Goal: Transaction & Acquisition: Purchase product/service

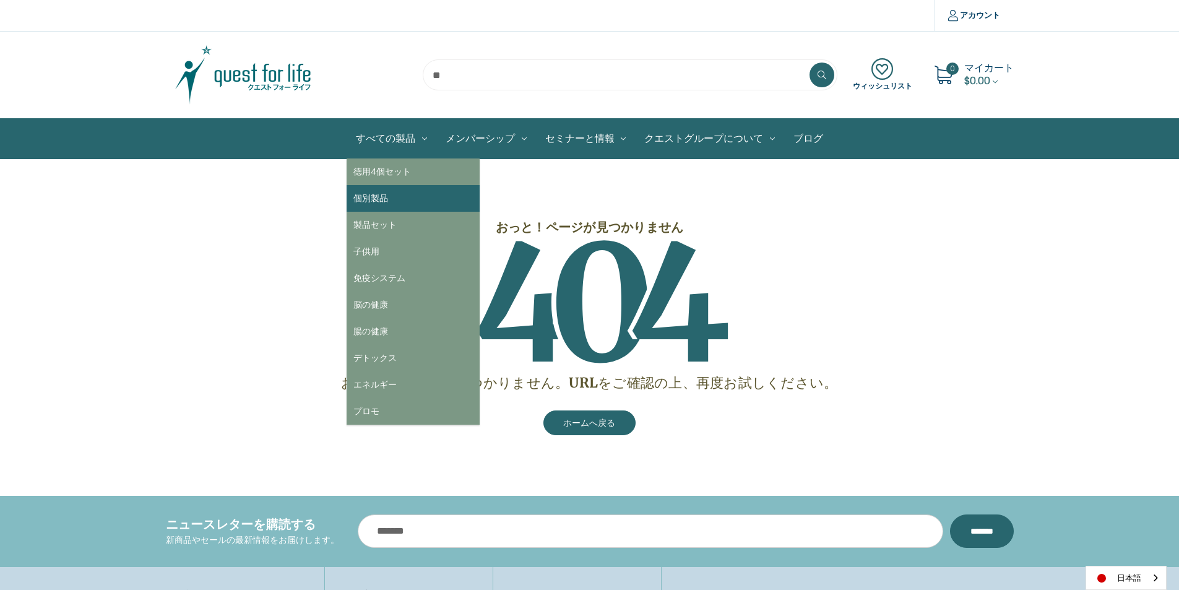
click at [377, 199] on link "個別製品" at bounding box center [413, 198] width 133 height 27
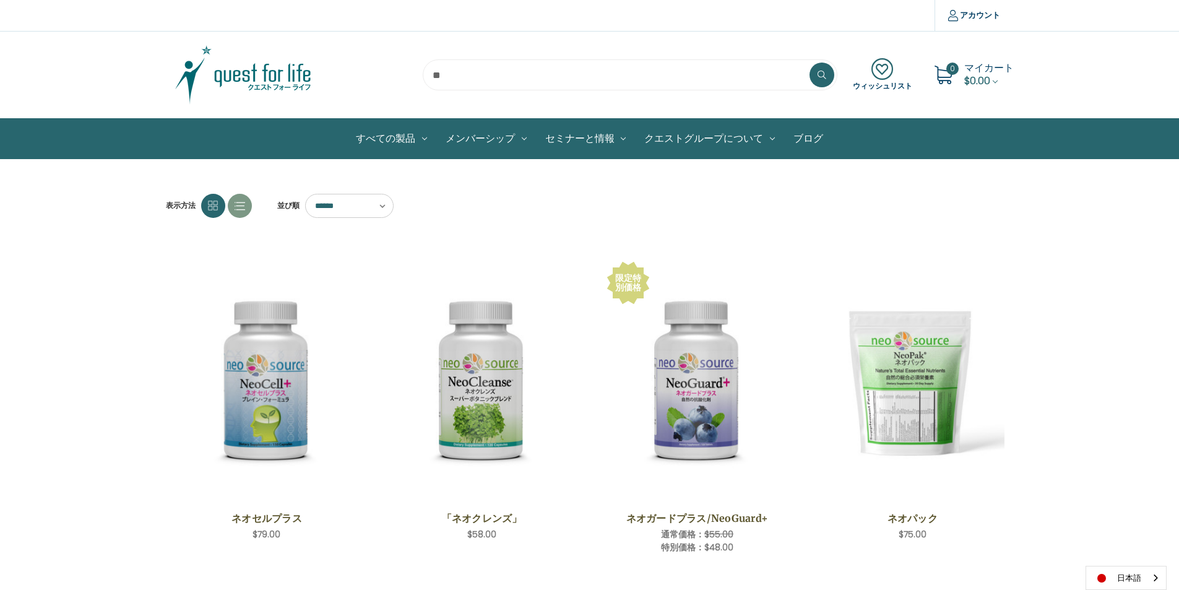
click at [243, 77] on img at bounding box center [243, 75] width 155 height 62
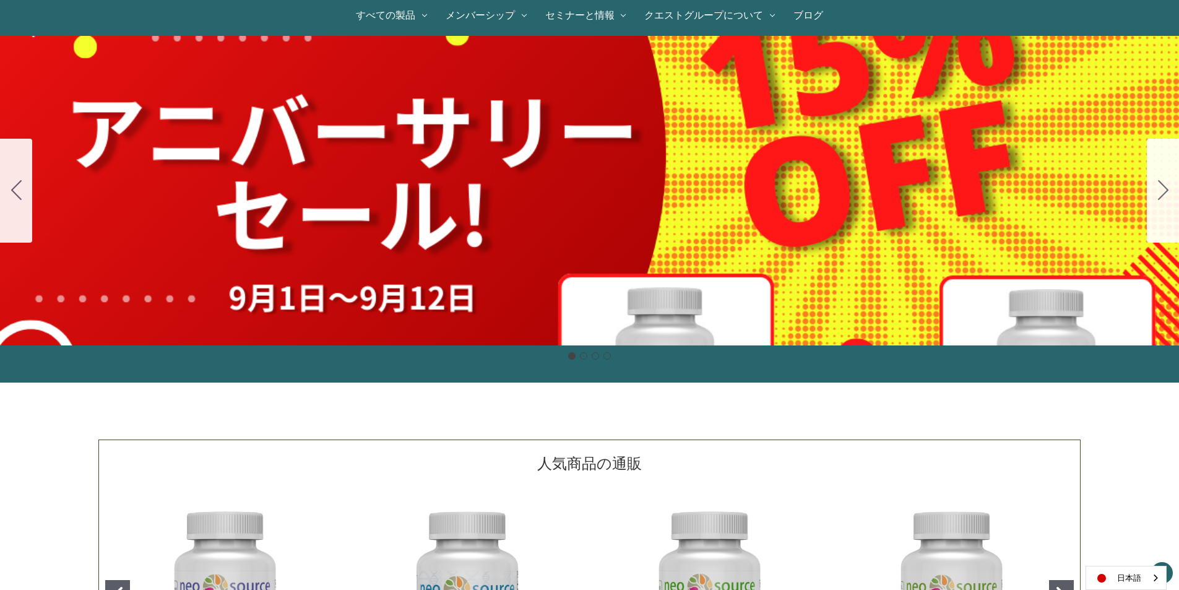
scroll to position [124, 0]
click at [806, 234] on div "細胞プロテクトセット 通常188ドル セール価格160ドル $28 OFF 2025年4月1日～4月30日 12月１日〜23日 販売中" at bounding box center [589, 189] width 1179 height 309
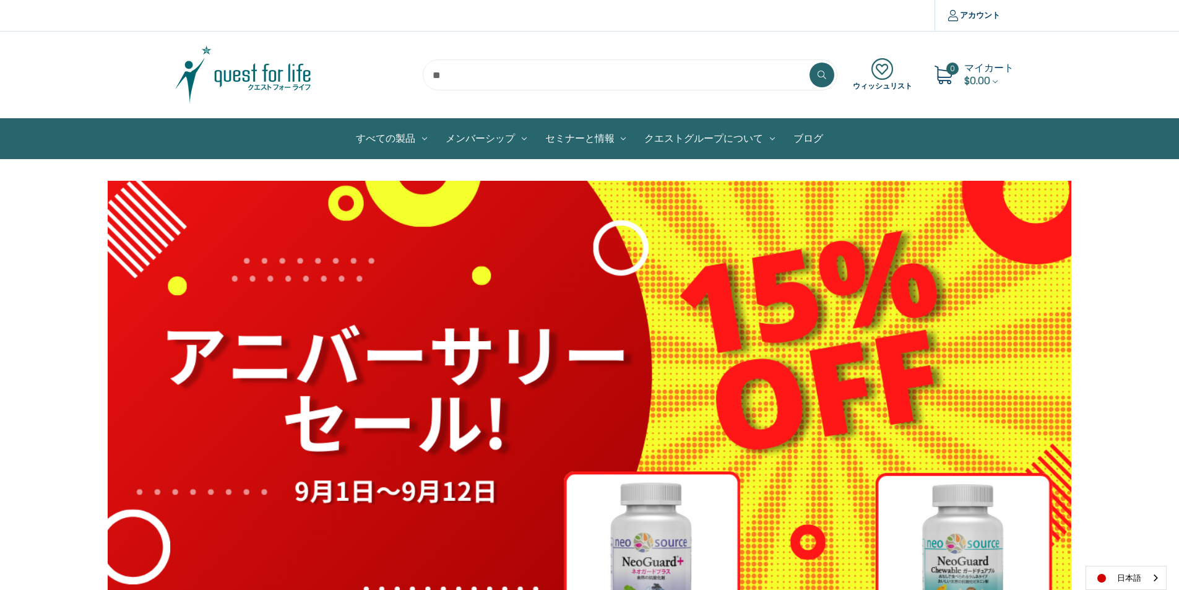
click at [886, 72] on icon at bounding box center [882, 69] width 59 height 22
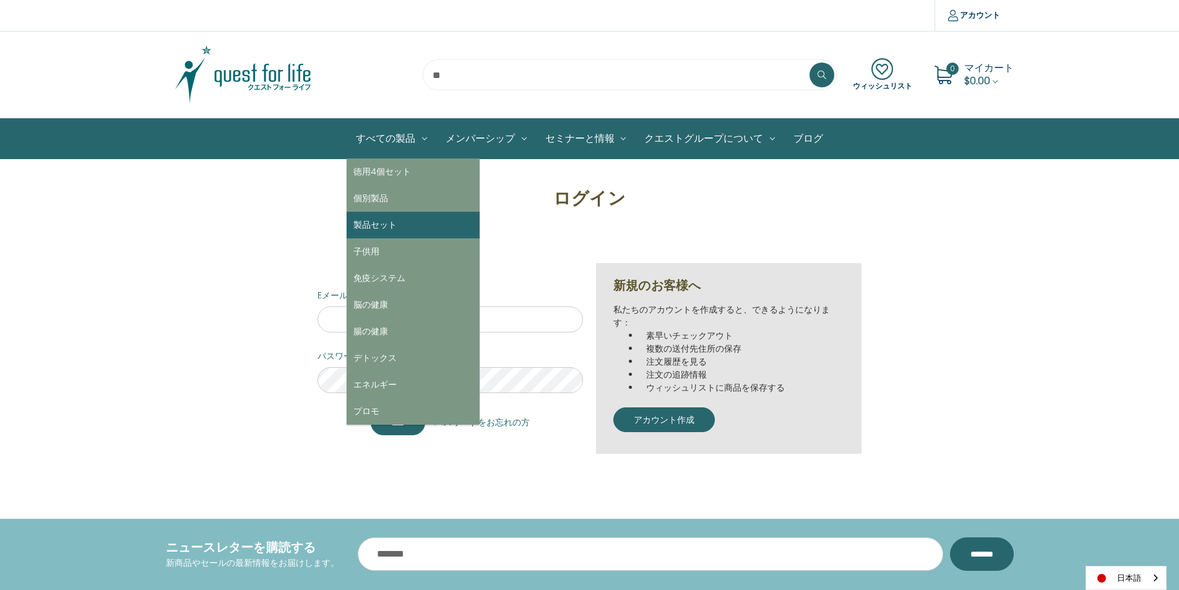
click at [382, 223] on link "製品セット" at bounding box center [413, 225] width 133 height 27
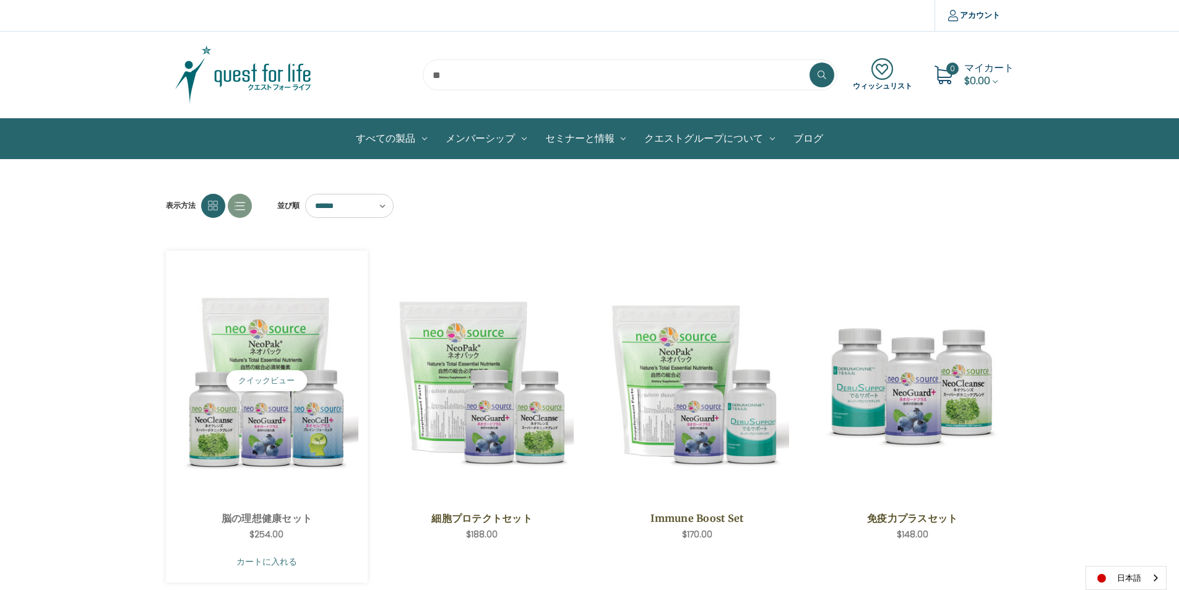
click at [231, 556] on link "カートに入れる" at bounding box center [267, 562] width 184 height 24
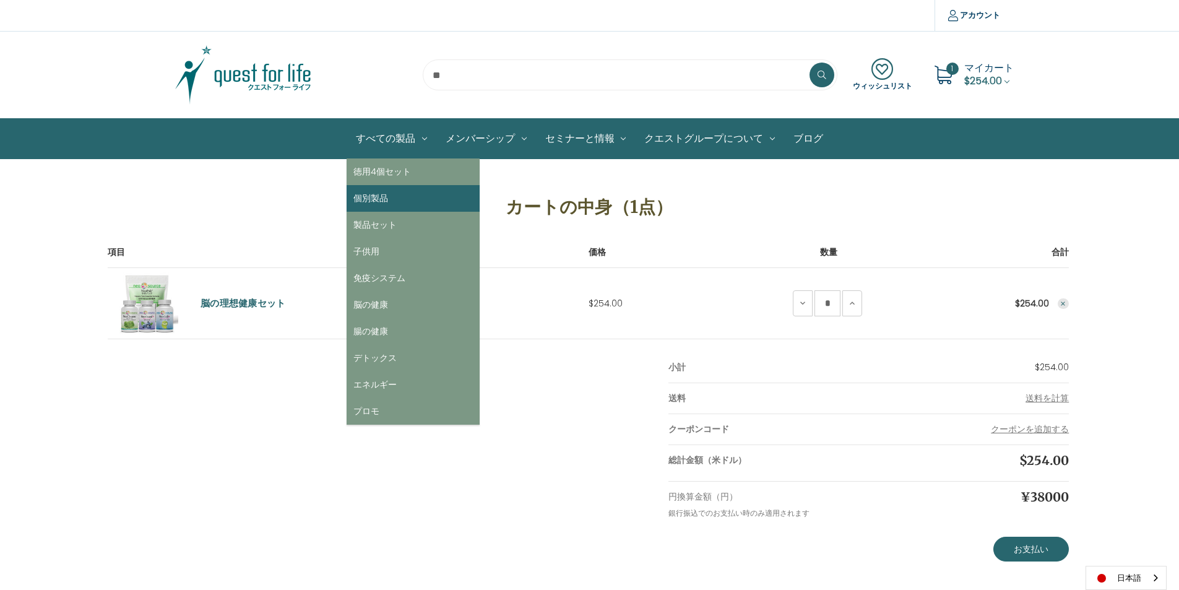
click at [374, 198] on link "個別製品" at bounding box center [413, 198] width 133 height 27
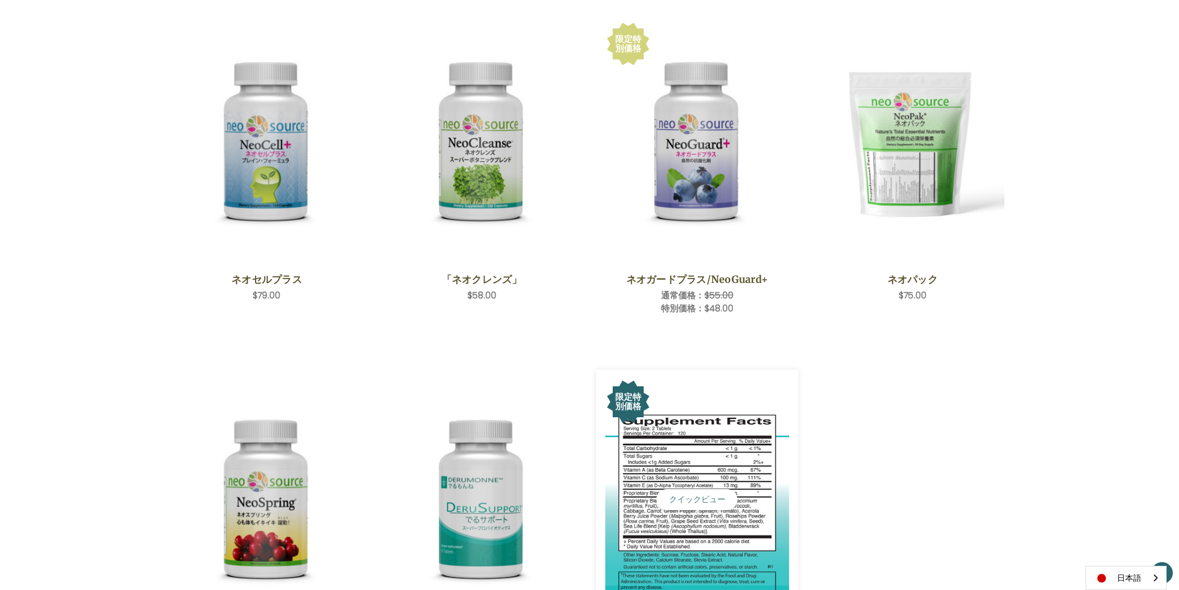
scroll to position [309, 0]
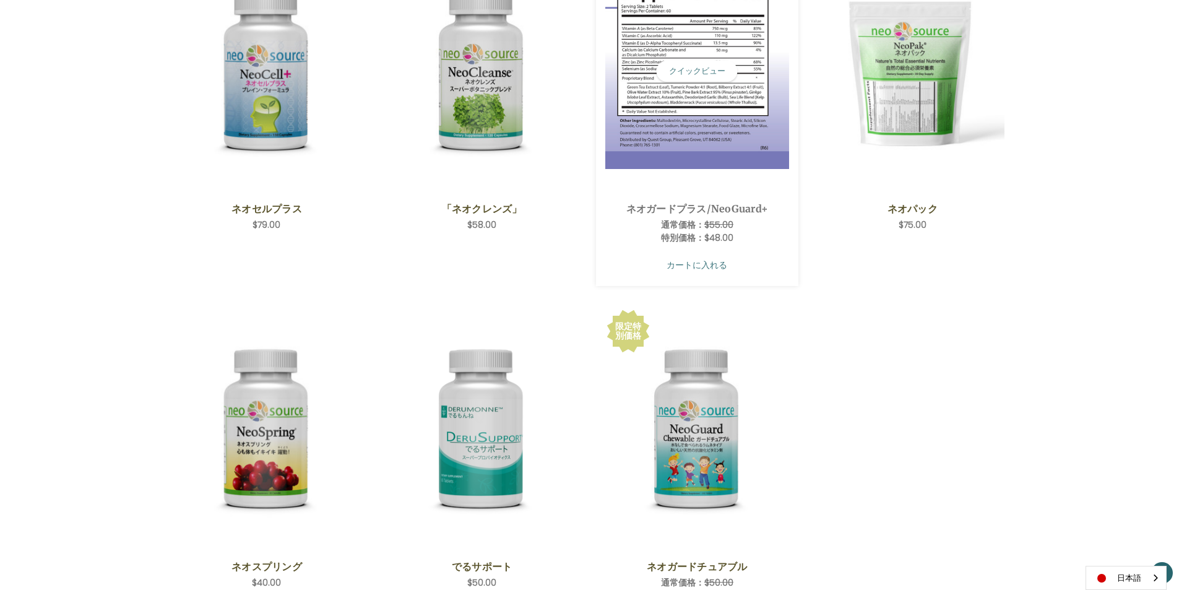
click at [685, 266] on link "カートに入れる" at bounding box center [697, 265] width 184 height 24
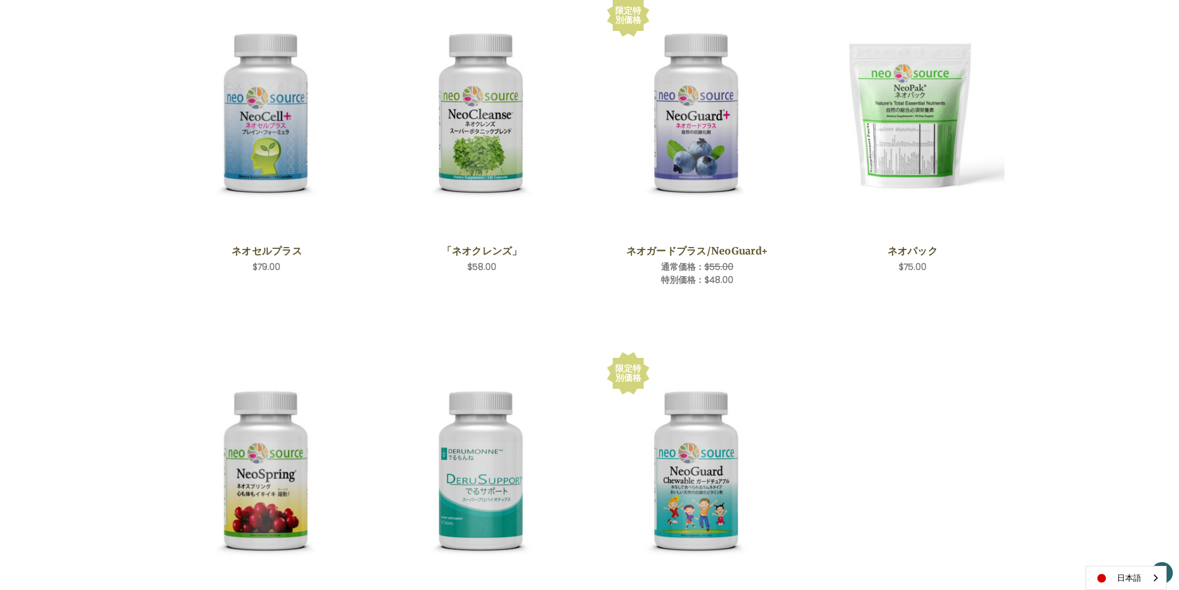
scroll to position [248, 0]
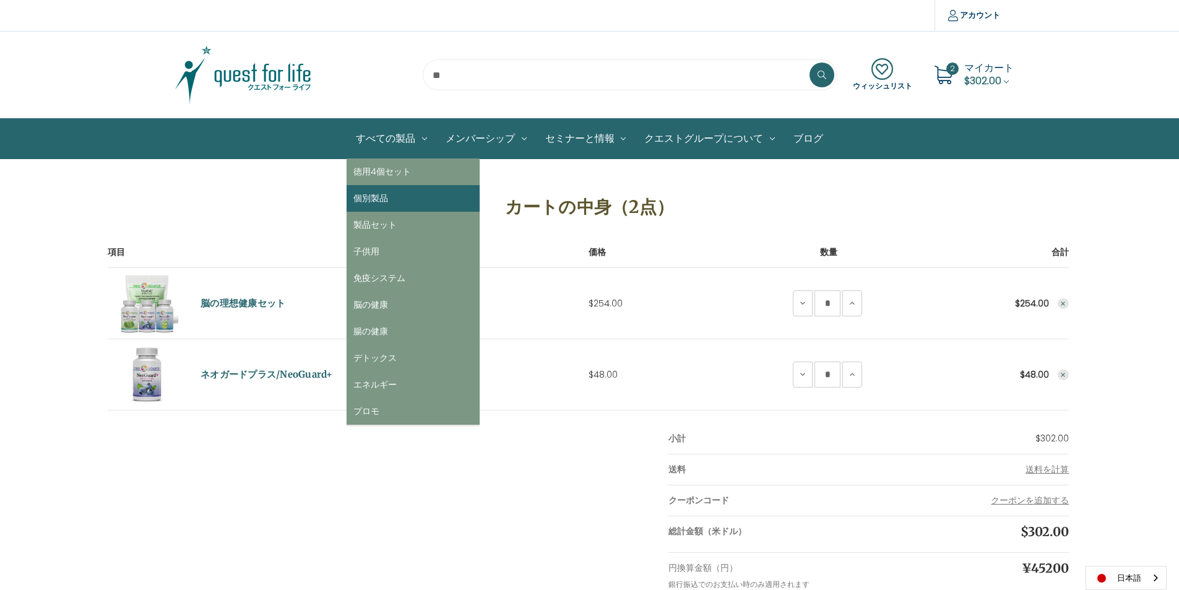
click at [380, 194] on link "個別製品" at bounding box center [413, 198] width 133 height 27
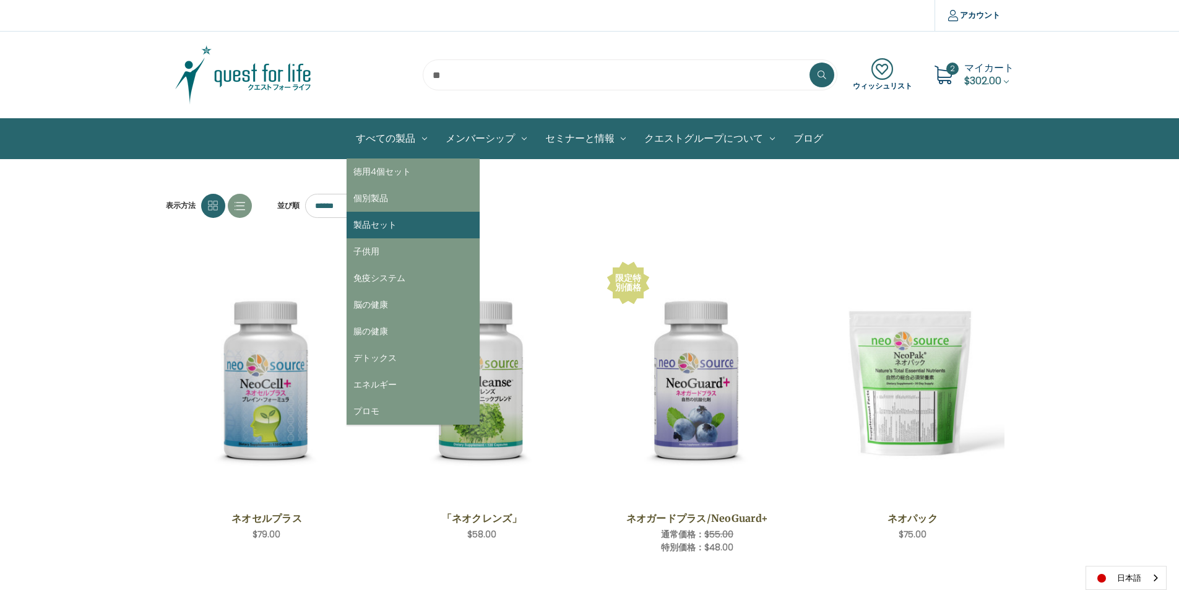
click at [379, 220] on link "製品セット" at bounding box center [413, 225] width 133 height 27
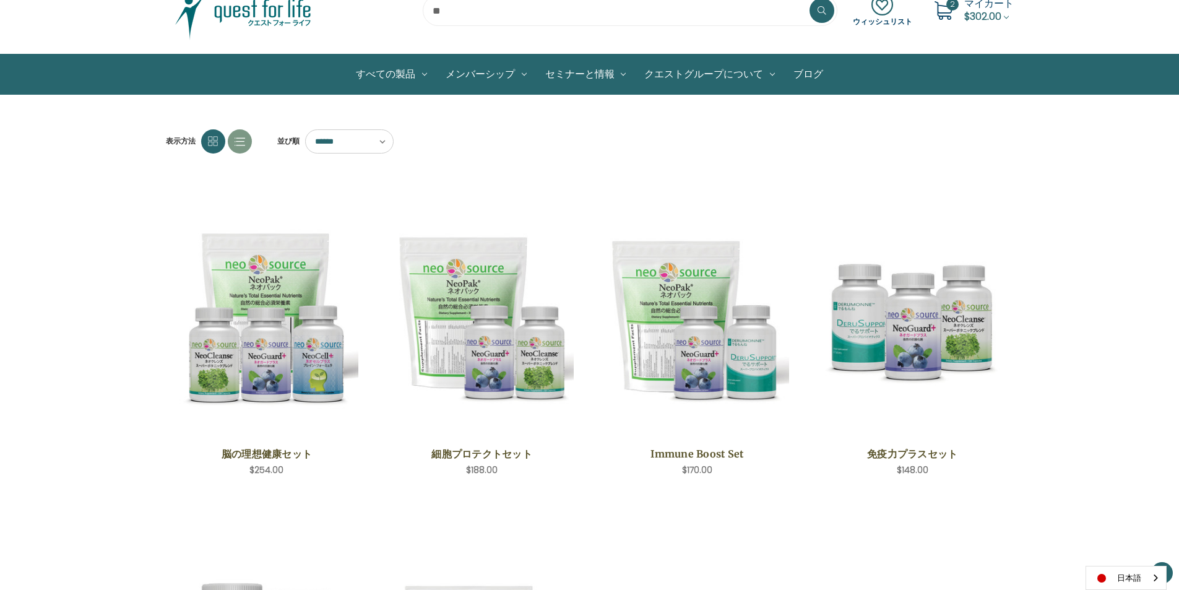
scroll to position [62, 0]
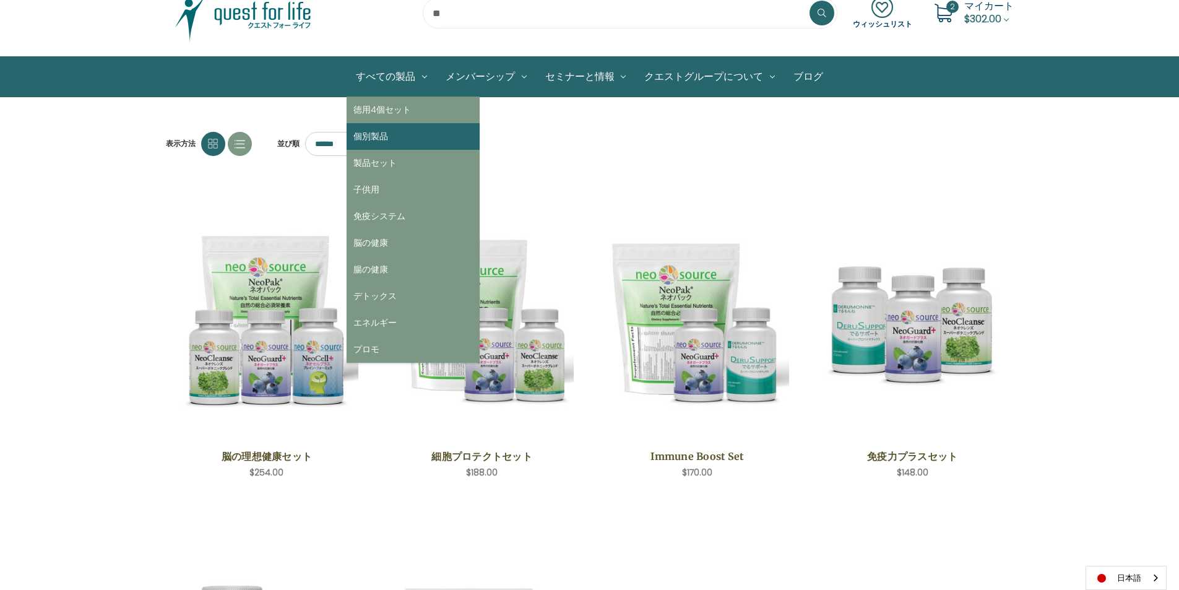
click at [394, 133] on link "個別製品" at bounding box center [413, 136] width 133 height 27
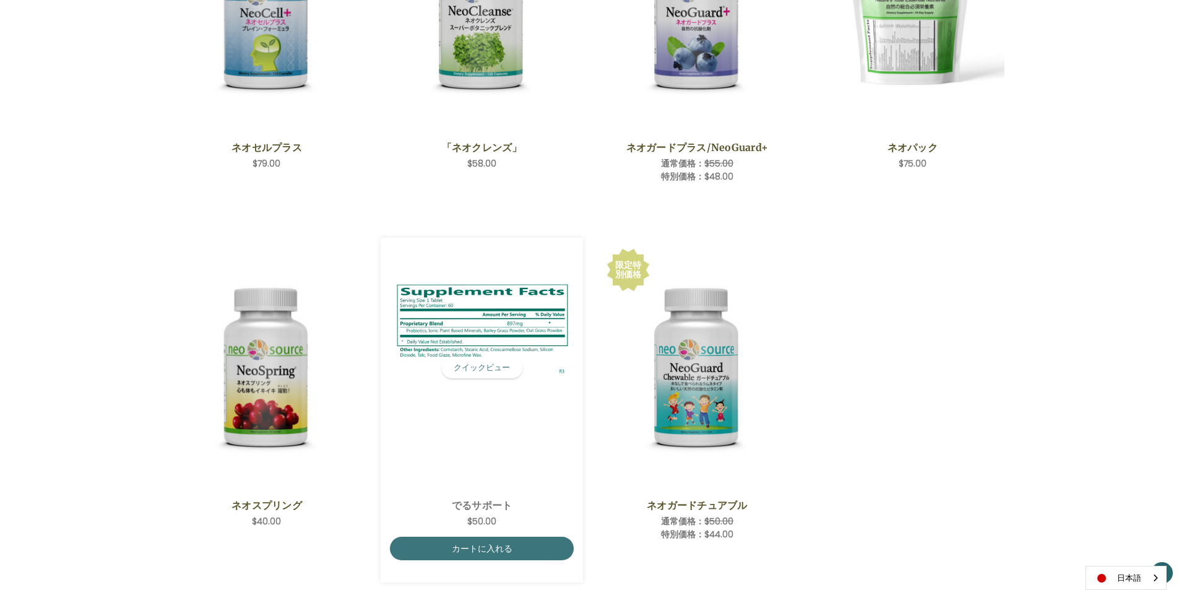
scroll to position [371, 0]
click at [465, 537] on link "カートに入れる" at bounding box center [482, 548] width 184 height 24
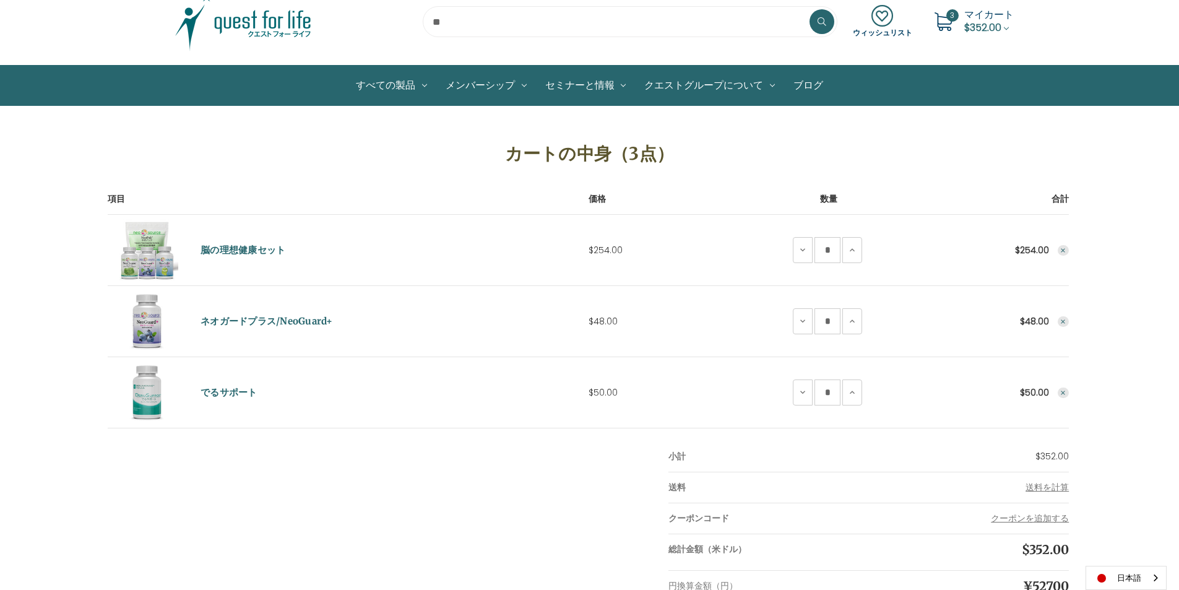
scroll to position [124, 0]
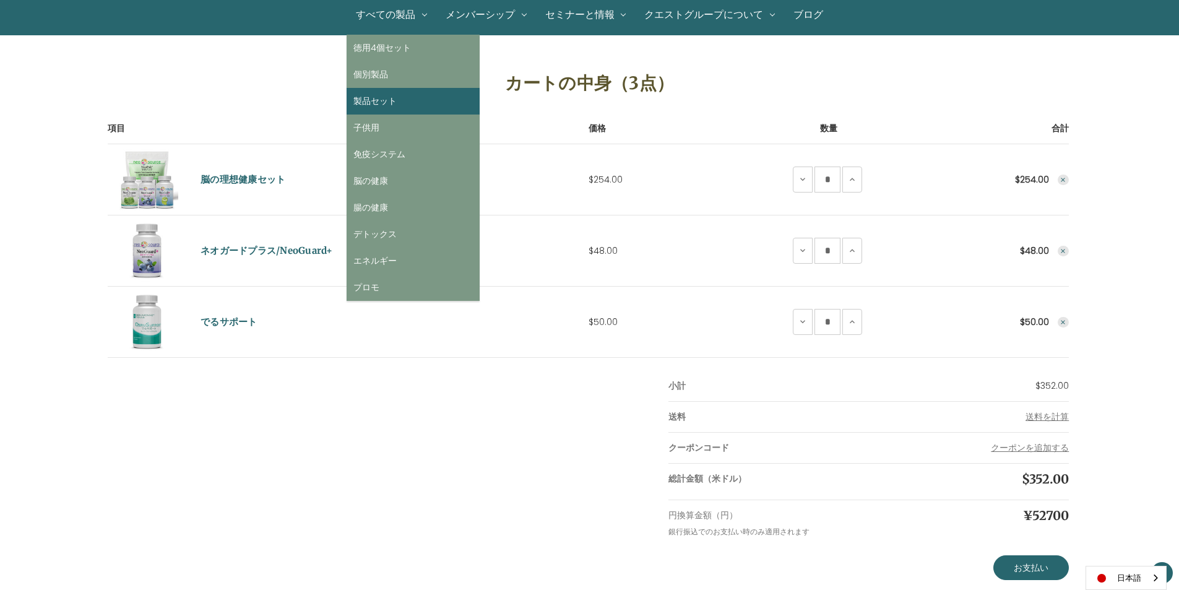
click at [380, 95] on link "製品セット" at bounding box center [413, 101] width 133 height 27
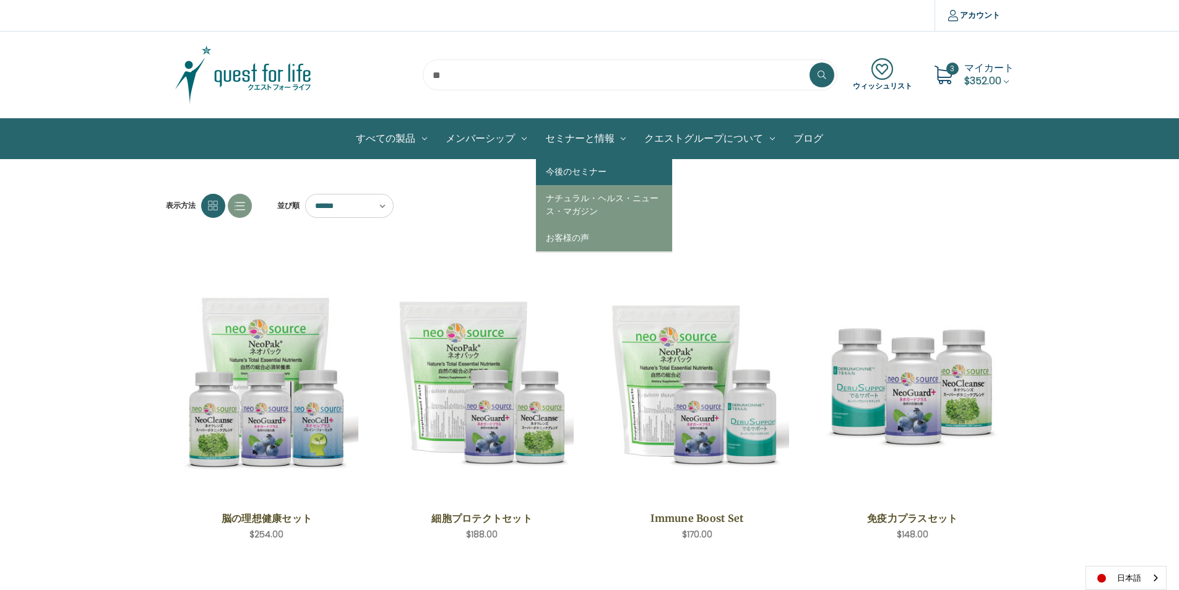
click at [561, 170] on link "今後のセミナー" at bounding box center [604, 171] width 136 height 27
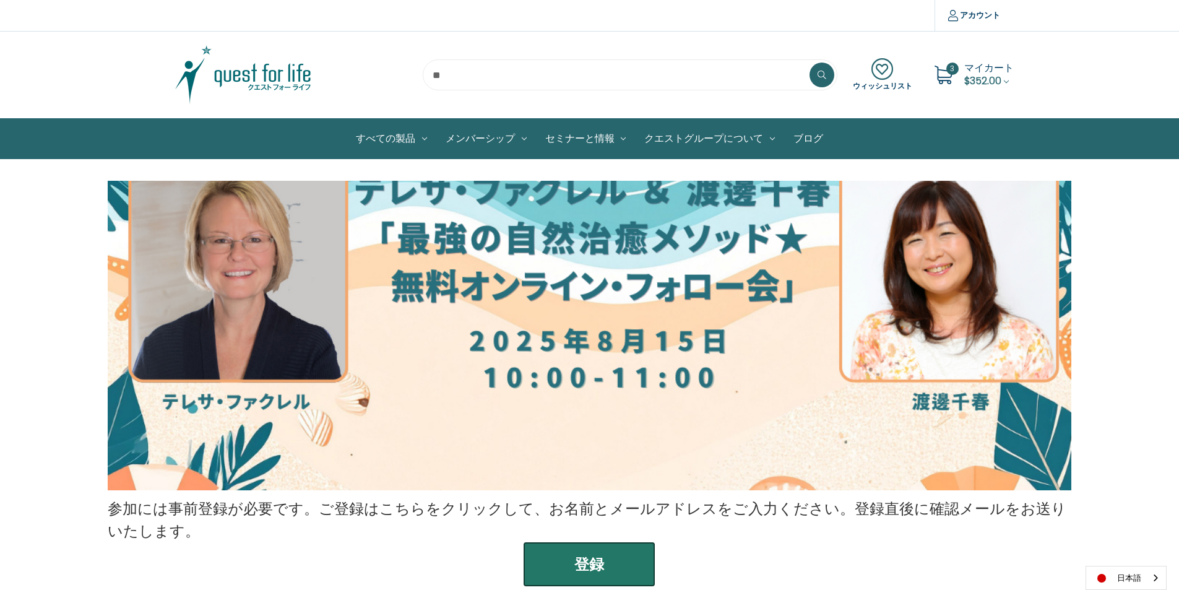
click at [939, 73] on icon at bounding box center [943, 75] width 19 height 19
click at [968, 71] on span "マイカート" at bounding box center [989, 68] width 50 height 14
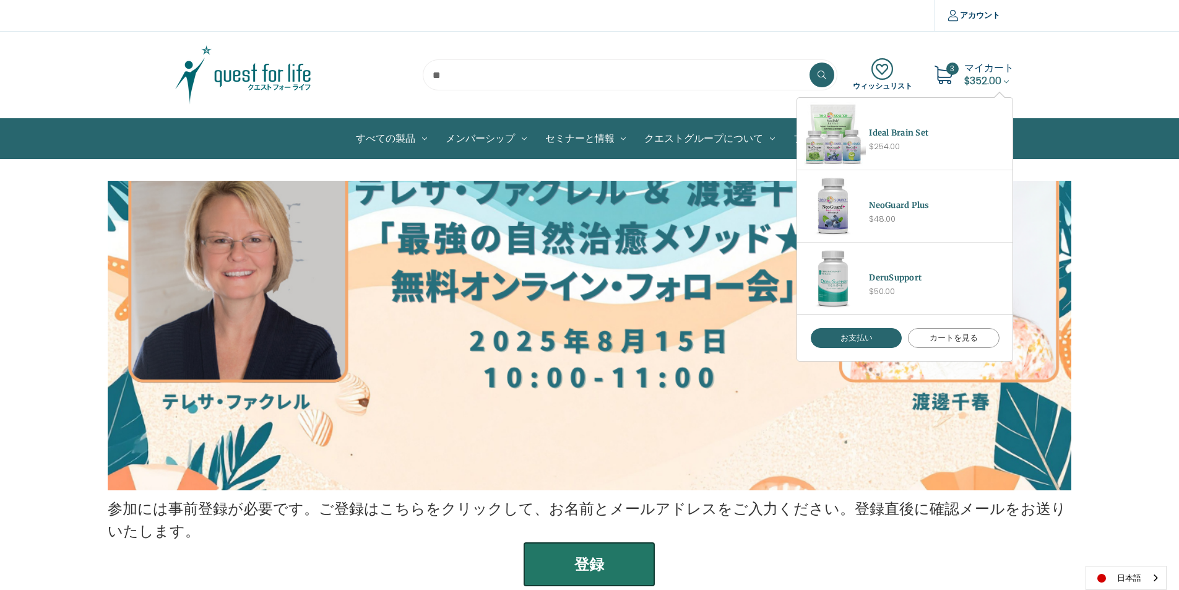
click at [946, 335] on link "カートを見る" at bounding box center [954, 338] width 92 height 20
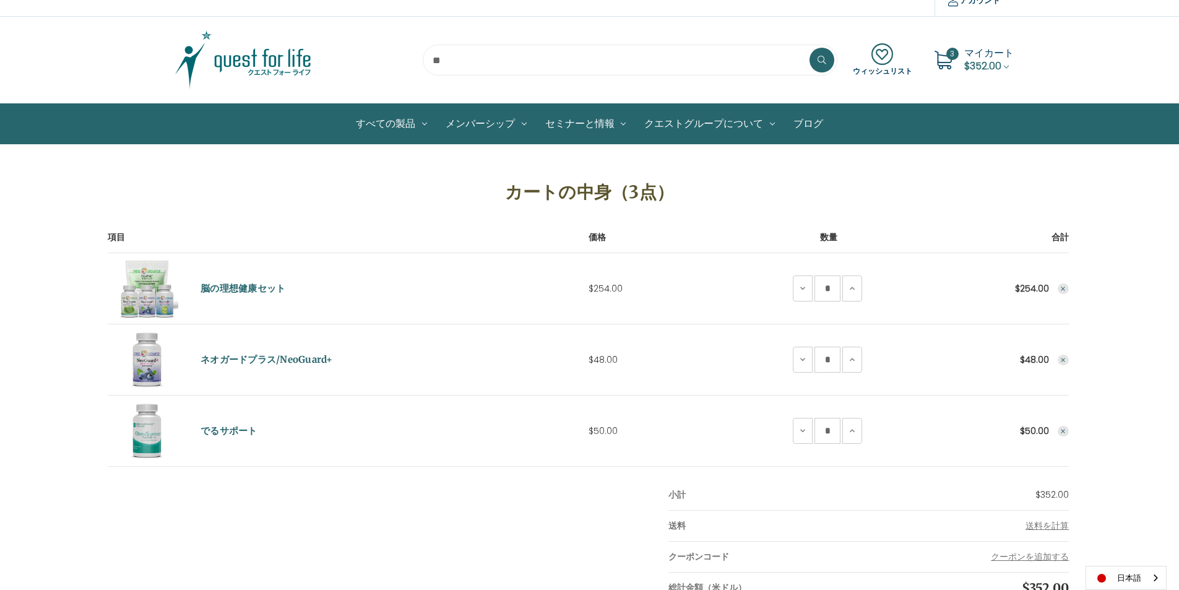
scroll to position [14, 0]
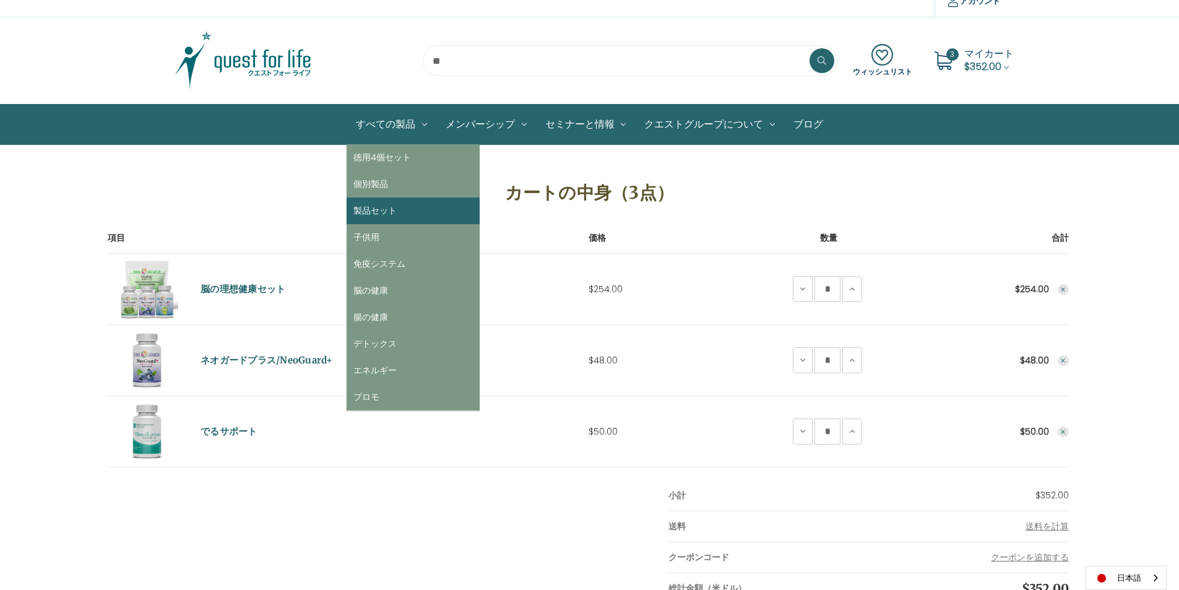
click at [380, 209] on link "製品セット" at bounding box center [413, 210] width 133 height 27
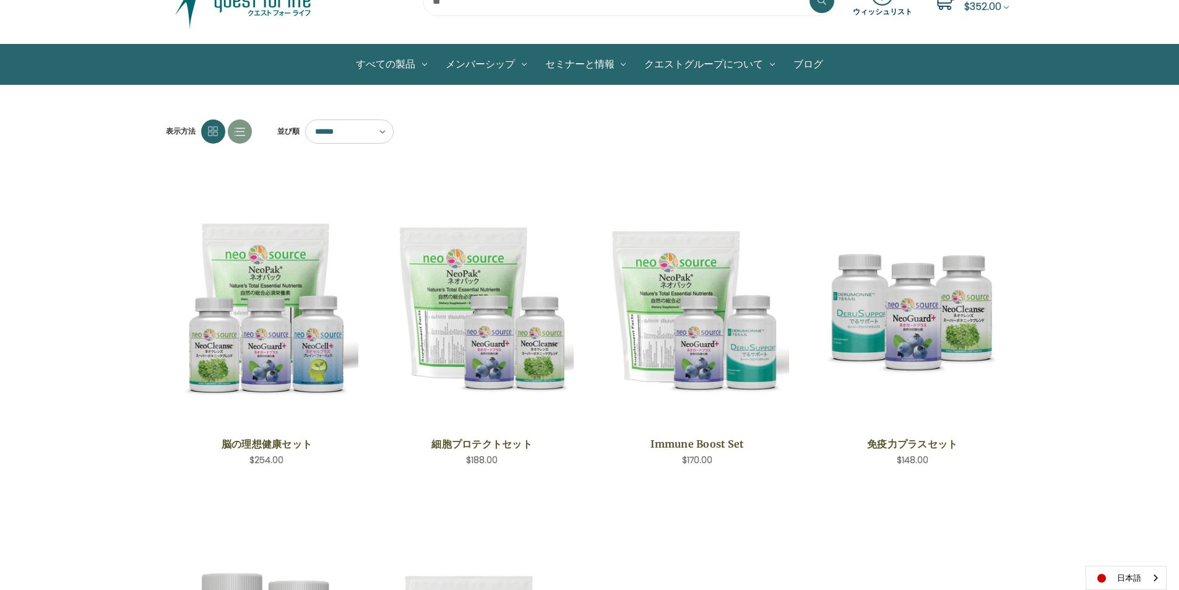
scroll to position [62, 0]
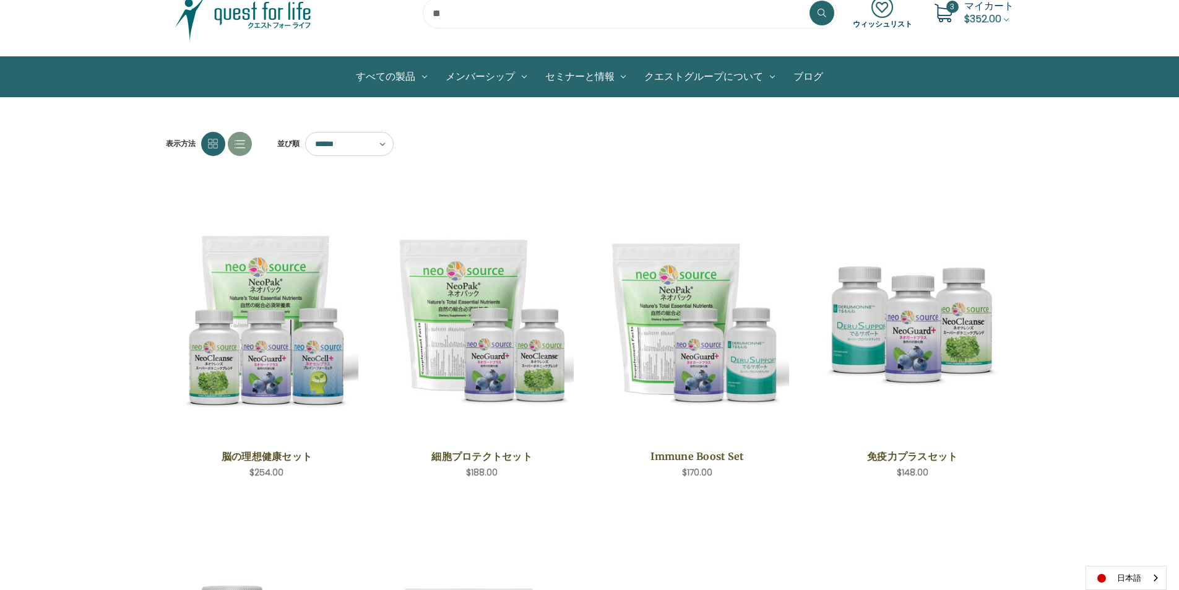
click at [967, 7] on span "マイカート" at bounding box center [989, 6] width 50 height 14
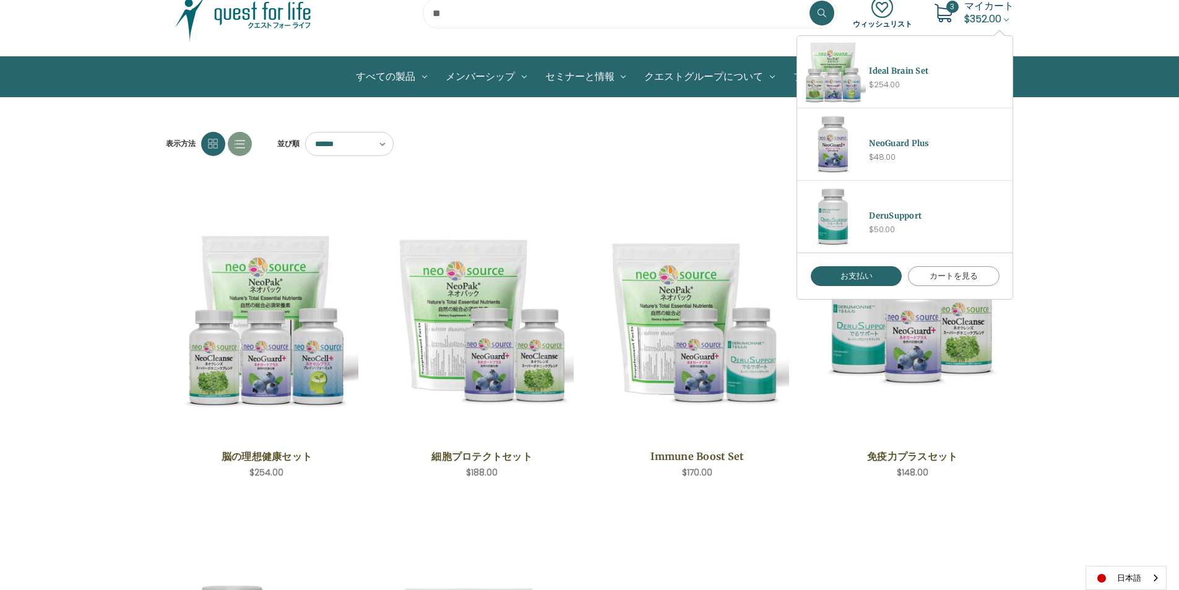
click at [950, 270] on link "カートを見る" at bounding box center [954, 276] width 92 height 20
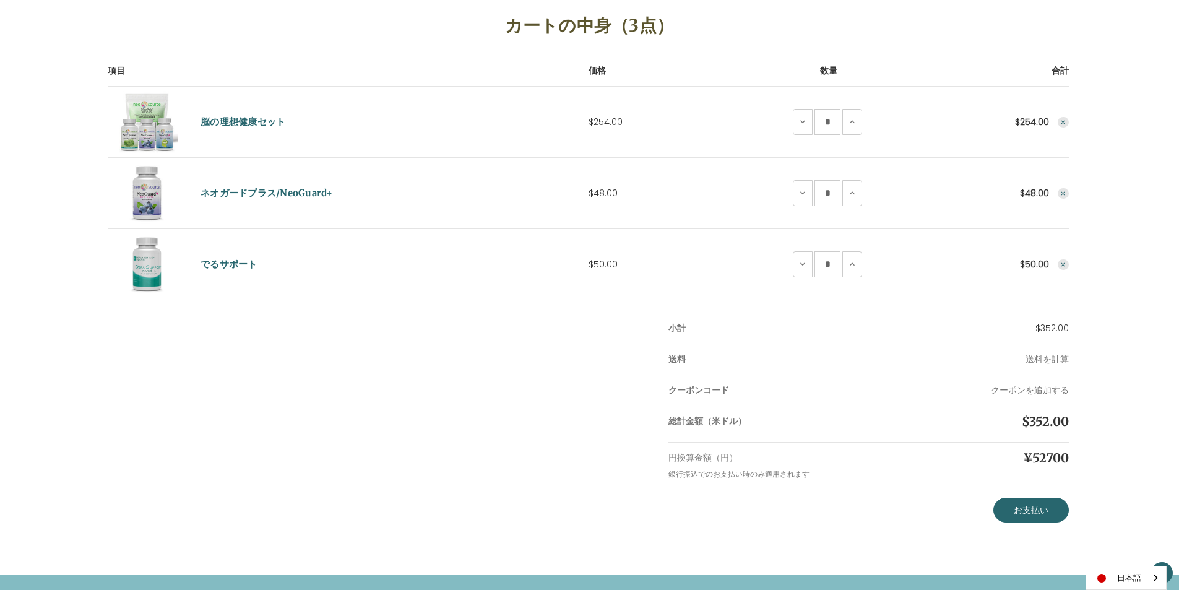
scroll to position [186, 0]
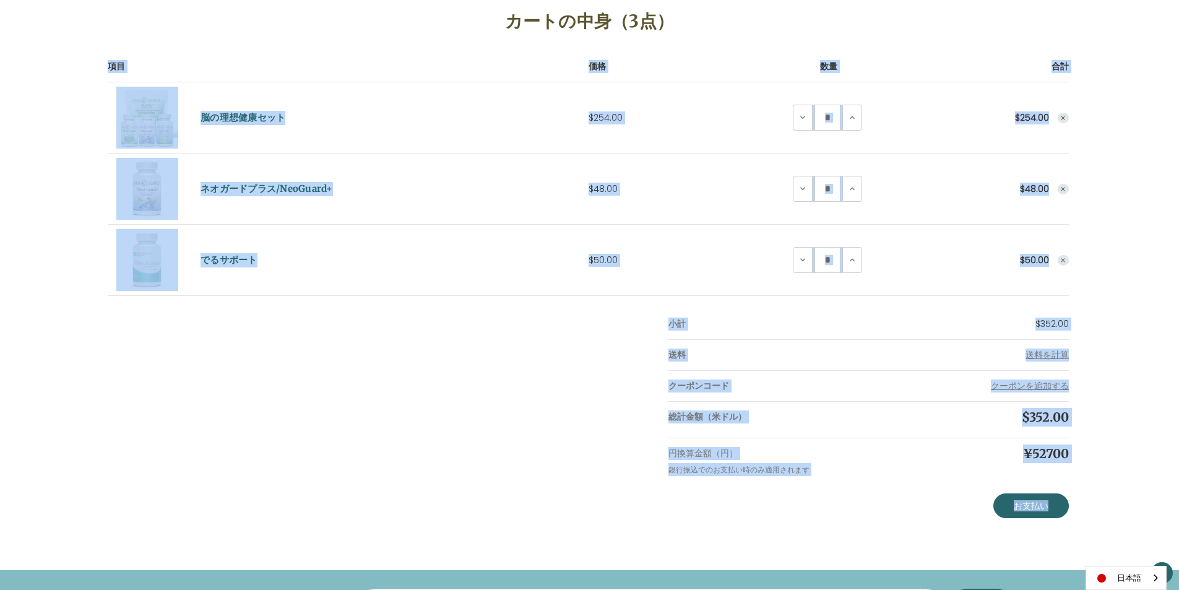
drag, startPoint x: 1177, startPoint y: 353, endPoint x: 1188, endPoint y: 292, distance: 62.2
click at [1178, 292] on html "本文へスキップ 比較する アカウント ログイン 登録" at bounding box center [589, 363] width 1179 height 1099
